Goal: Task Accomplishment & Management: Complete application form

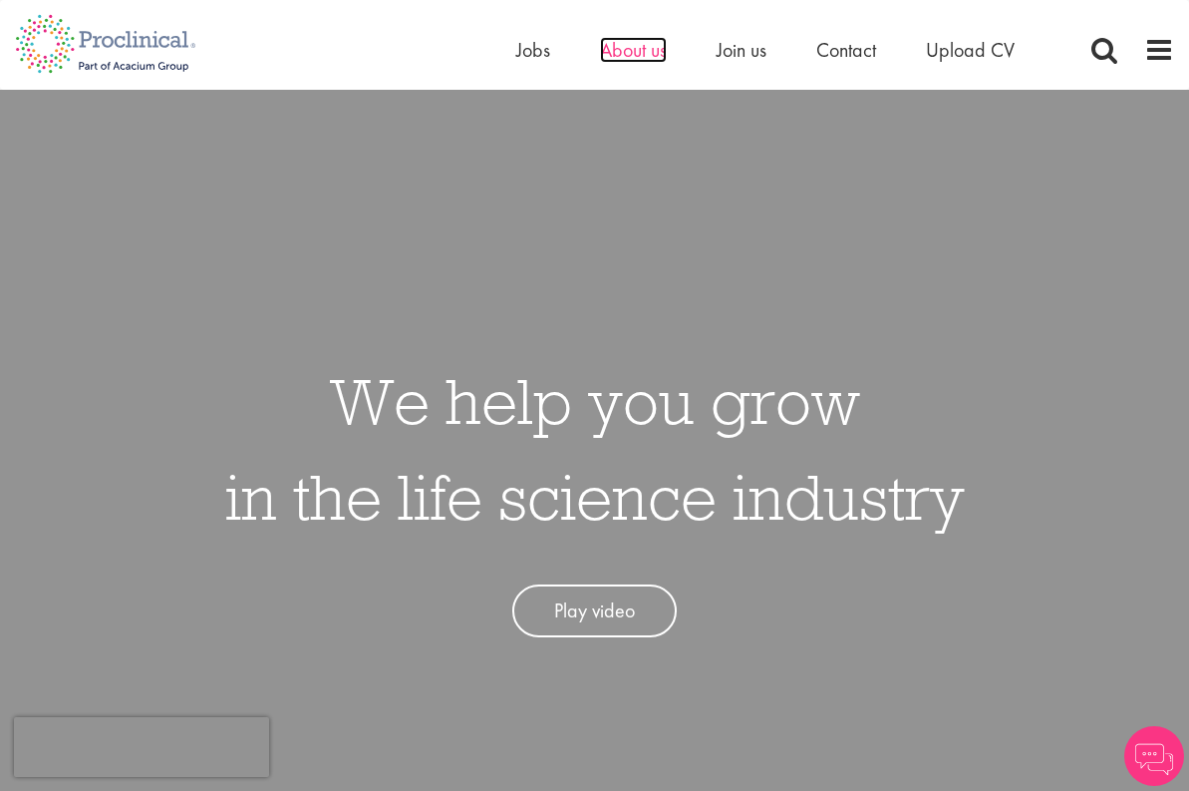
click at [634, 49] on span "About us" at bounding box center [633, 50] width 67 height 26
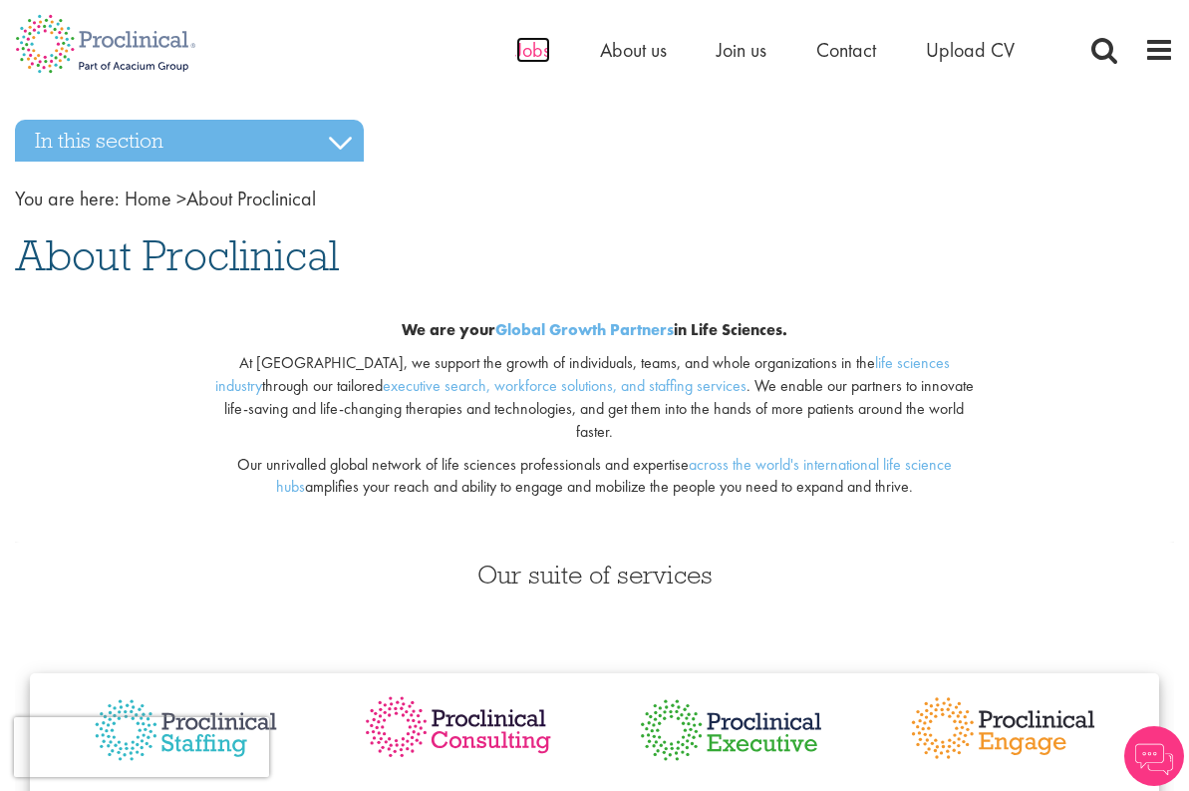
click at [529, 60] on span "Jobs" at bounding box center [533, 50] width 34 height 26
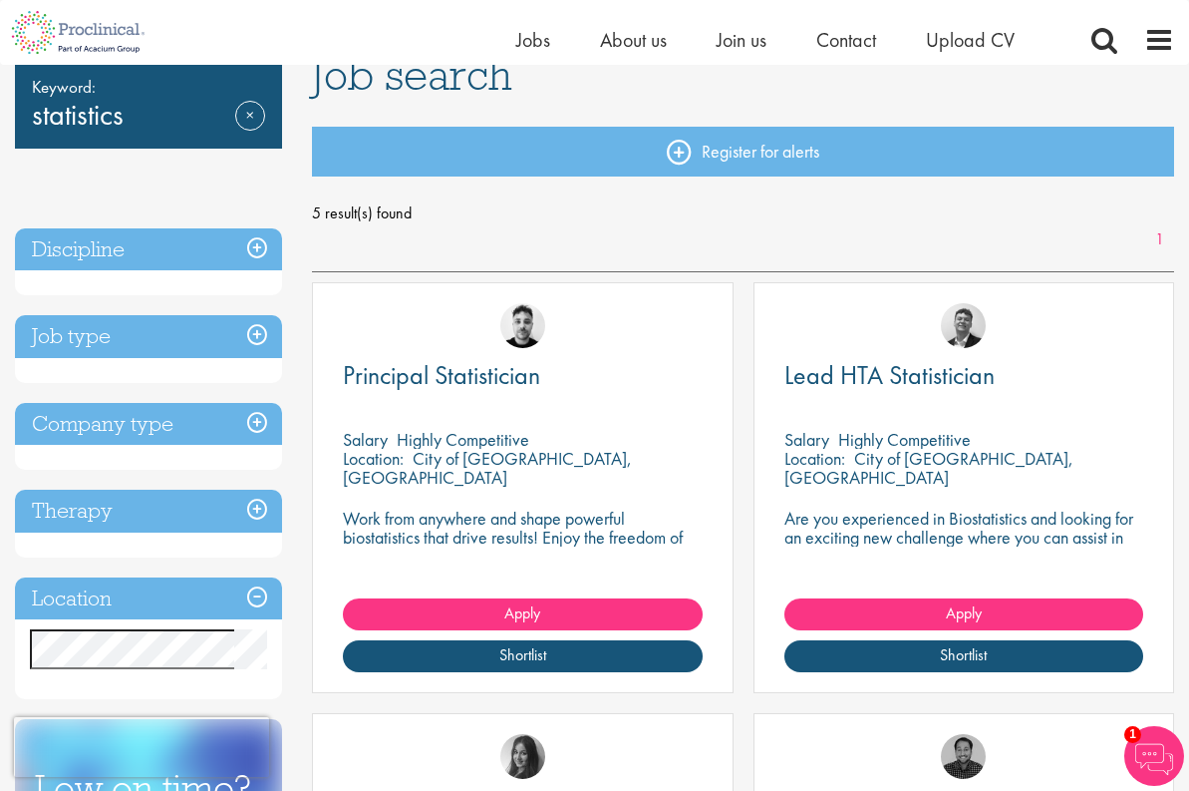
scroll to position [100, 0]
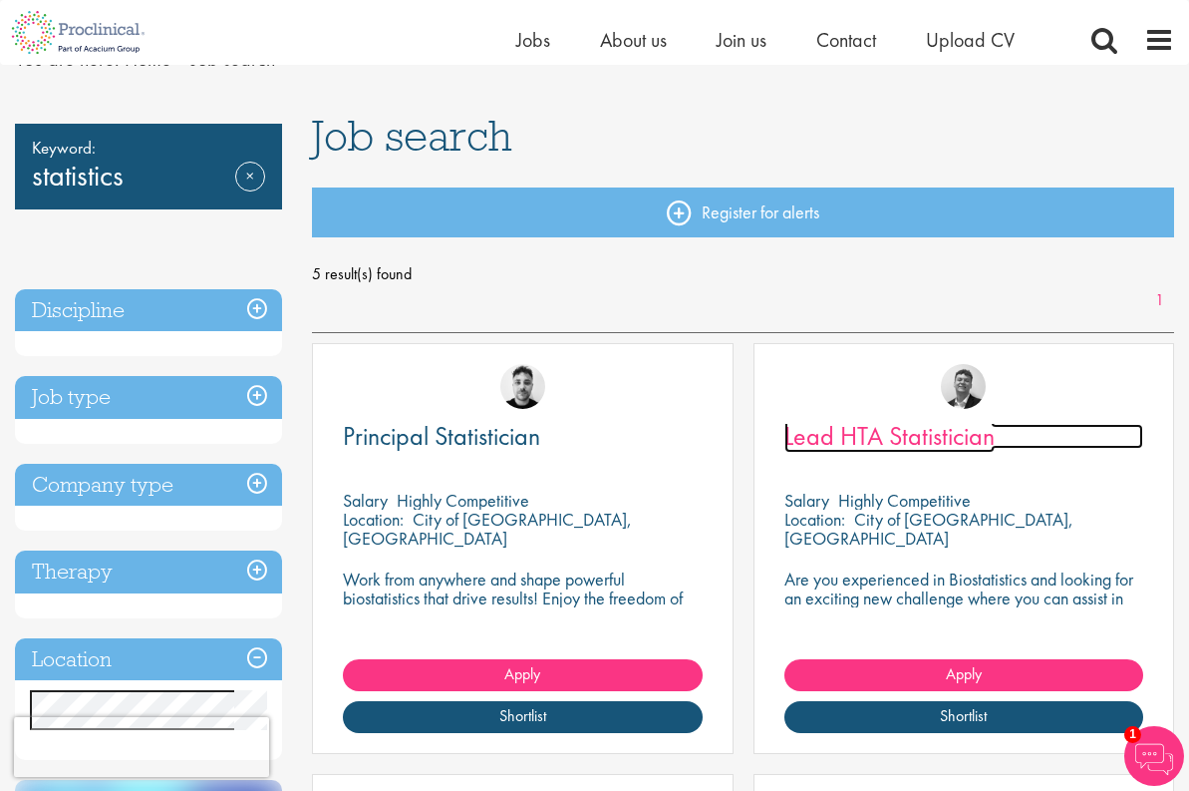
click at [785, 443] on span "Lead HTA Statistician" at bounding box center [890, 436] width 210 height 34
